Goal: Task Accomplishment & Management: Manage account settings

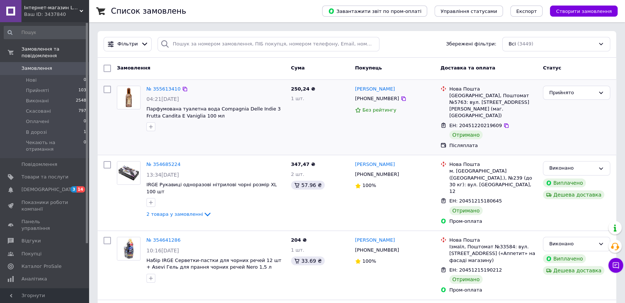
click at [131, 100] on img at bounding box center [128, 97] width 23 height 23
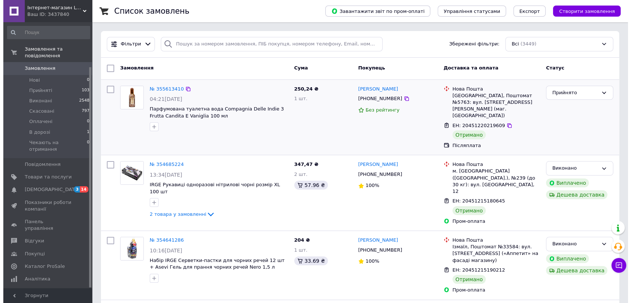
scroll to position [54, 0]
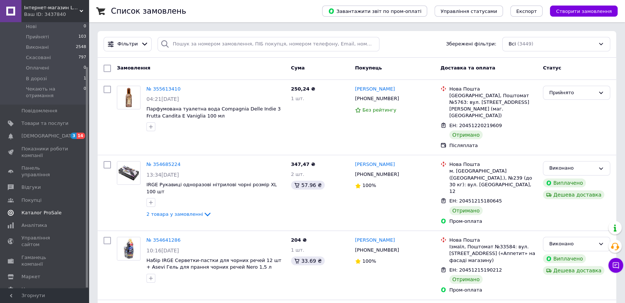
click at [41, 210] on span "Каталог ProSale" at bounding box center [41, 213] width 40 height 7
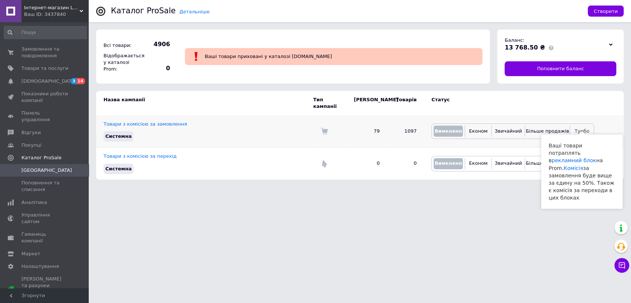
click at [580, 128] on span "Турбо" at bounding box center [581, 131] width 15 height 6
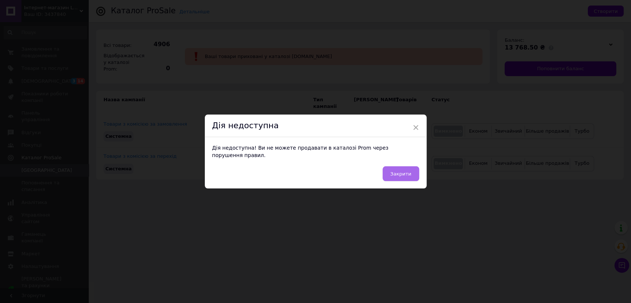
click at [398, 171] on span "Закрити" at bounding box center [400, 174] width 21 height 6
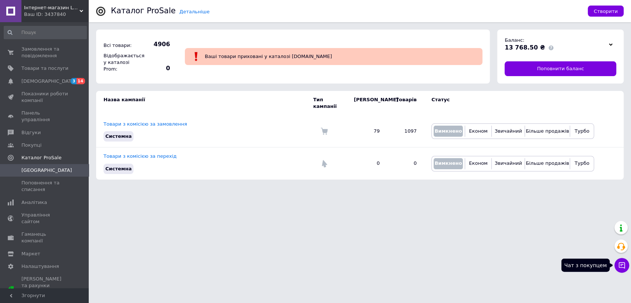
click at [619, 264] on icon at bounding box center [622, 265] width 6 height 6
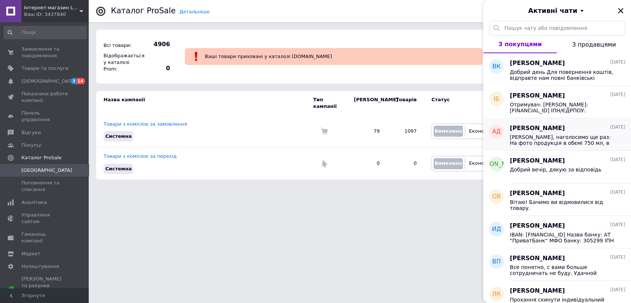
click at [572, 130] on div "[PERSON_NAME] [DATE]" at bounding box center [567, 128] width 115 height 9
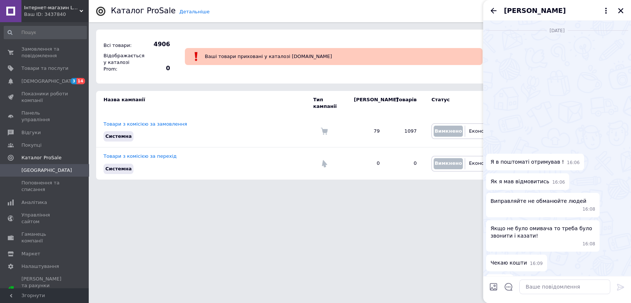
scroll to position [730, 0]
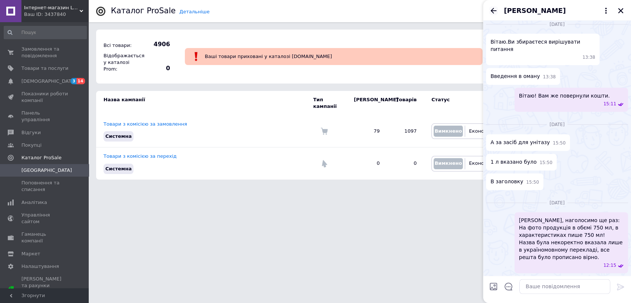
click at [496, 14] on icon "Назад" at bounding box center [493, 10] width 9 height 9
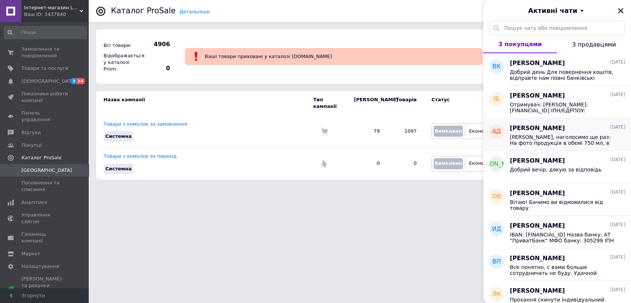
click at [581, 128] on div "[PERSON_NAME] [DATE]" at bounding box center [567, 128] width 115 height 9
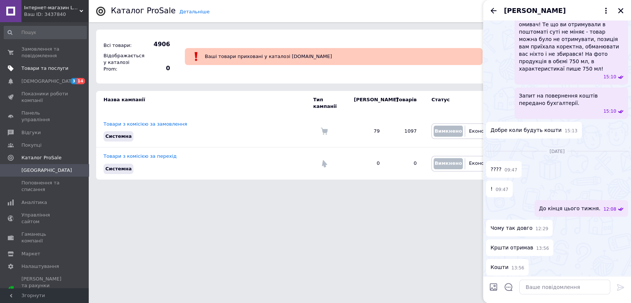
scroll to position [1069, 0]
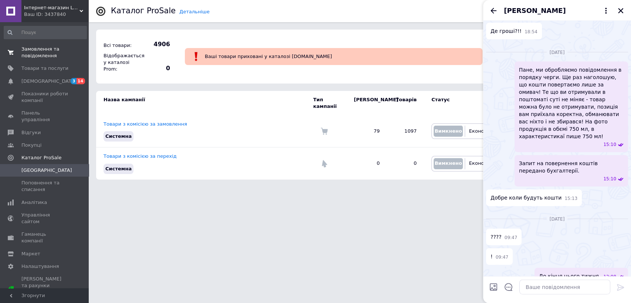
click at [30, 55] on span "Замовлення та повідомлення" at bounding box center [44, 52] width 47 height 13
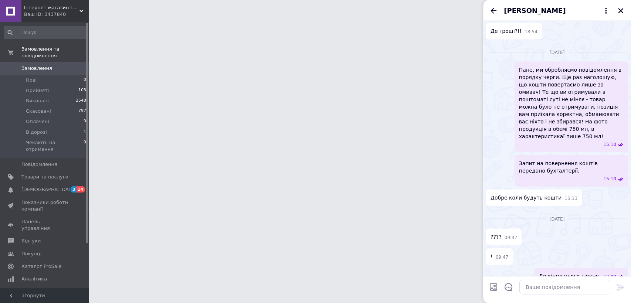
click at [48, 65] on span "Замовлення" at bounding box center [36, 68] width 31 height 7
